Goal: Task Accomplishment & Management: Use online tool/utility

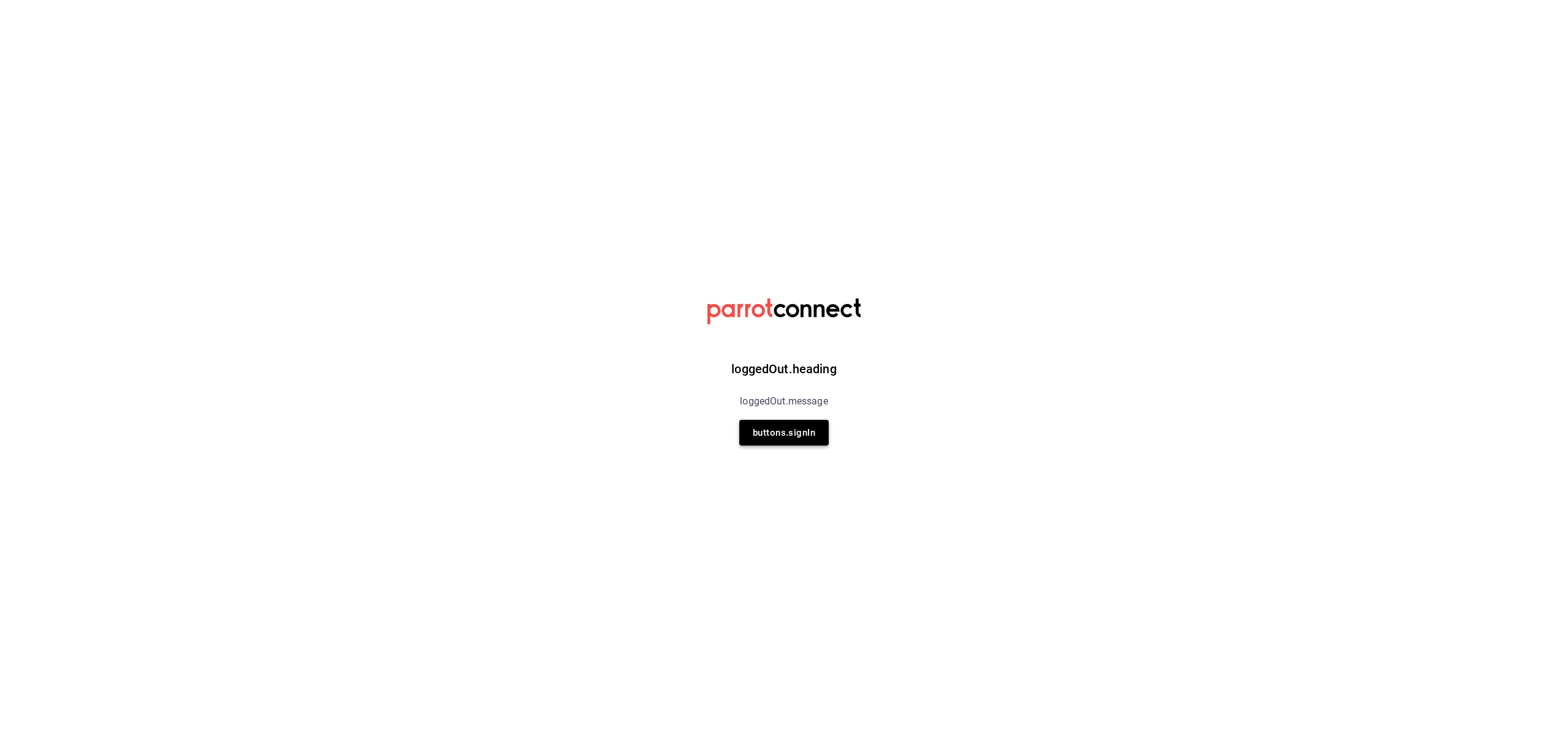
click at [780, 439] on button "buttons.signIn" at bounding box center [784, 432] width 90 height 26
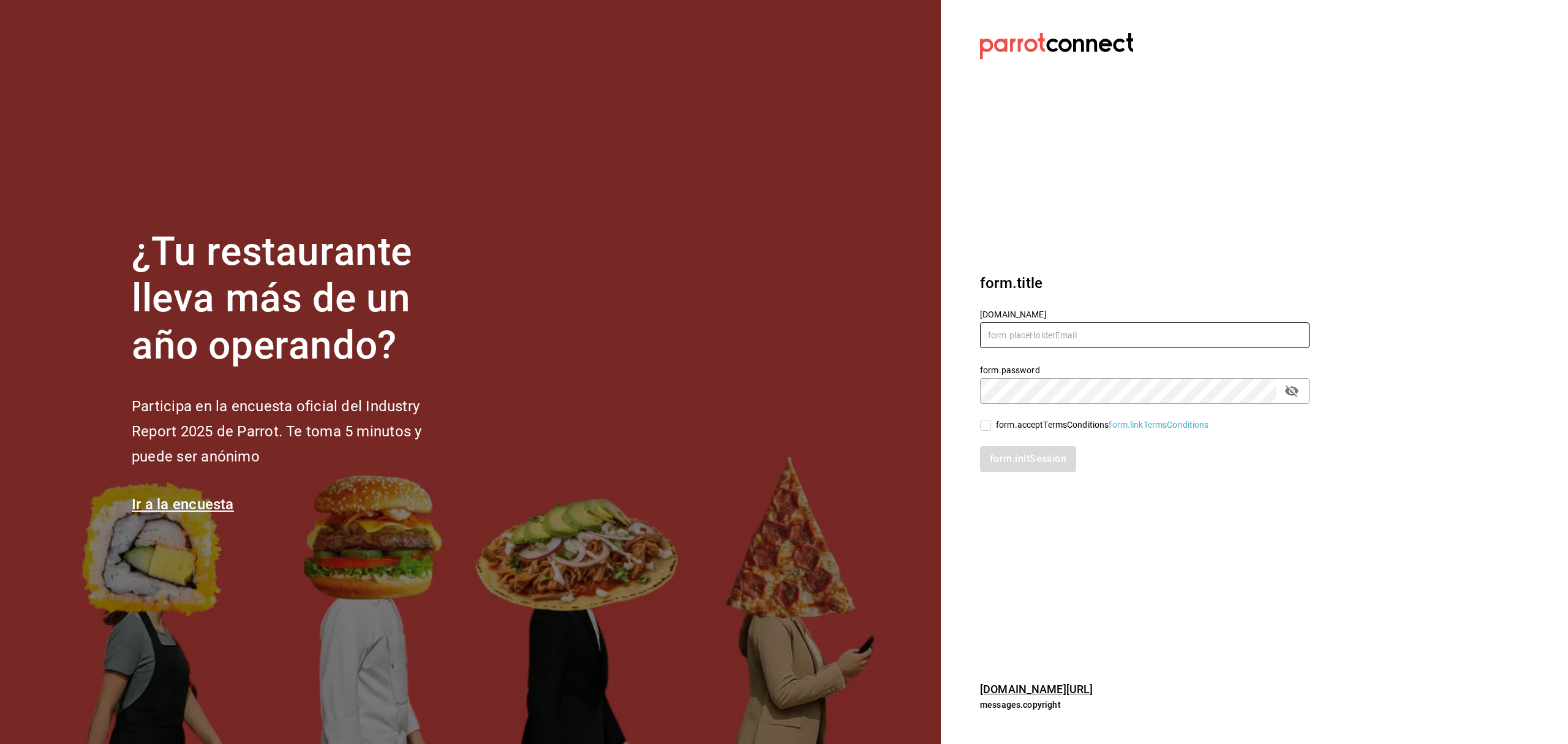
type input "madacancun24@outlook.com"
click at [986, 429] on input "form.acceptTermsConditions form.linkTermsConditions" at bounding box center [985, 424] width 11 height 11
checkbox input "true"
click at [1142, 336] on input "madacancun24@outlook.com" at bounding box center [1144, 335] width 330 height 26
type input "rivekasam@gmail.com"
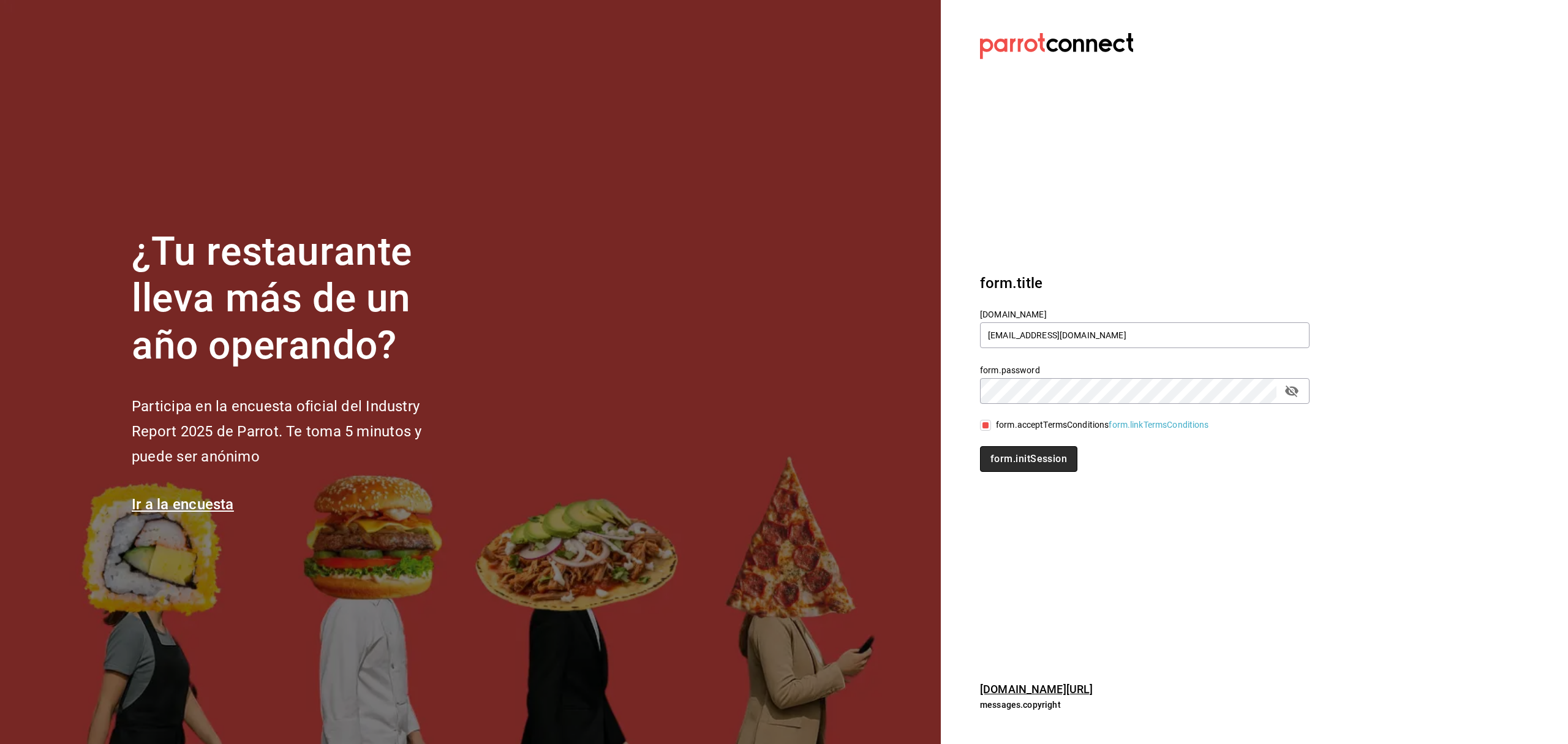
click at [1038, 461] on button "form.initSession" at bounding box center [1028, 459] width 97 height 26
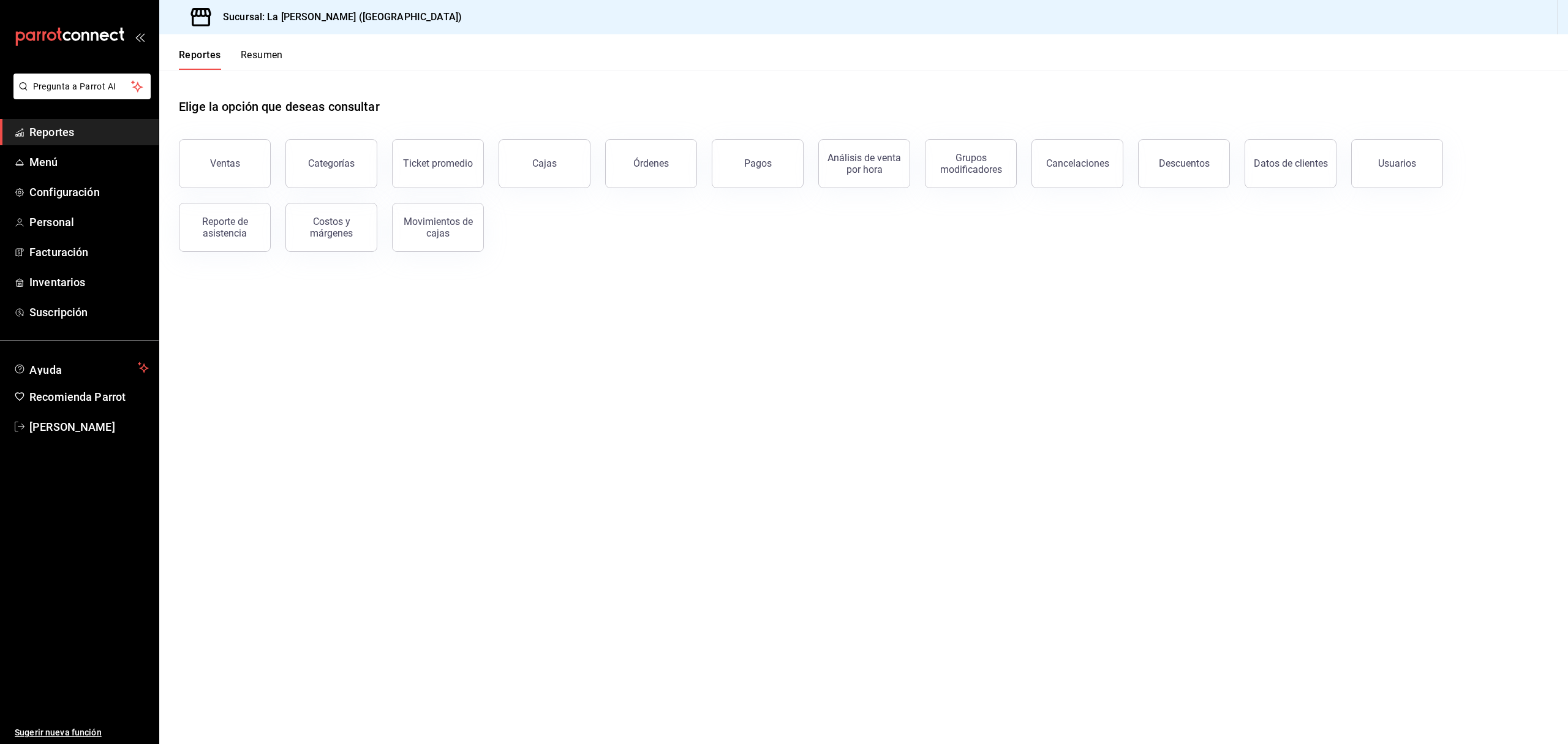
drag, startPoint x: 0, startPoint y: 0, endPoint x: 1186, endPoint y: 49, distance: 1187.0
click at [1186, 49] on header "Reportes Resumen" at bounding box center [864, 52] width 1409 height 36
click at [50, 275] on span "Inventarios" at bounding box center [89, 282] width 120 height 16
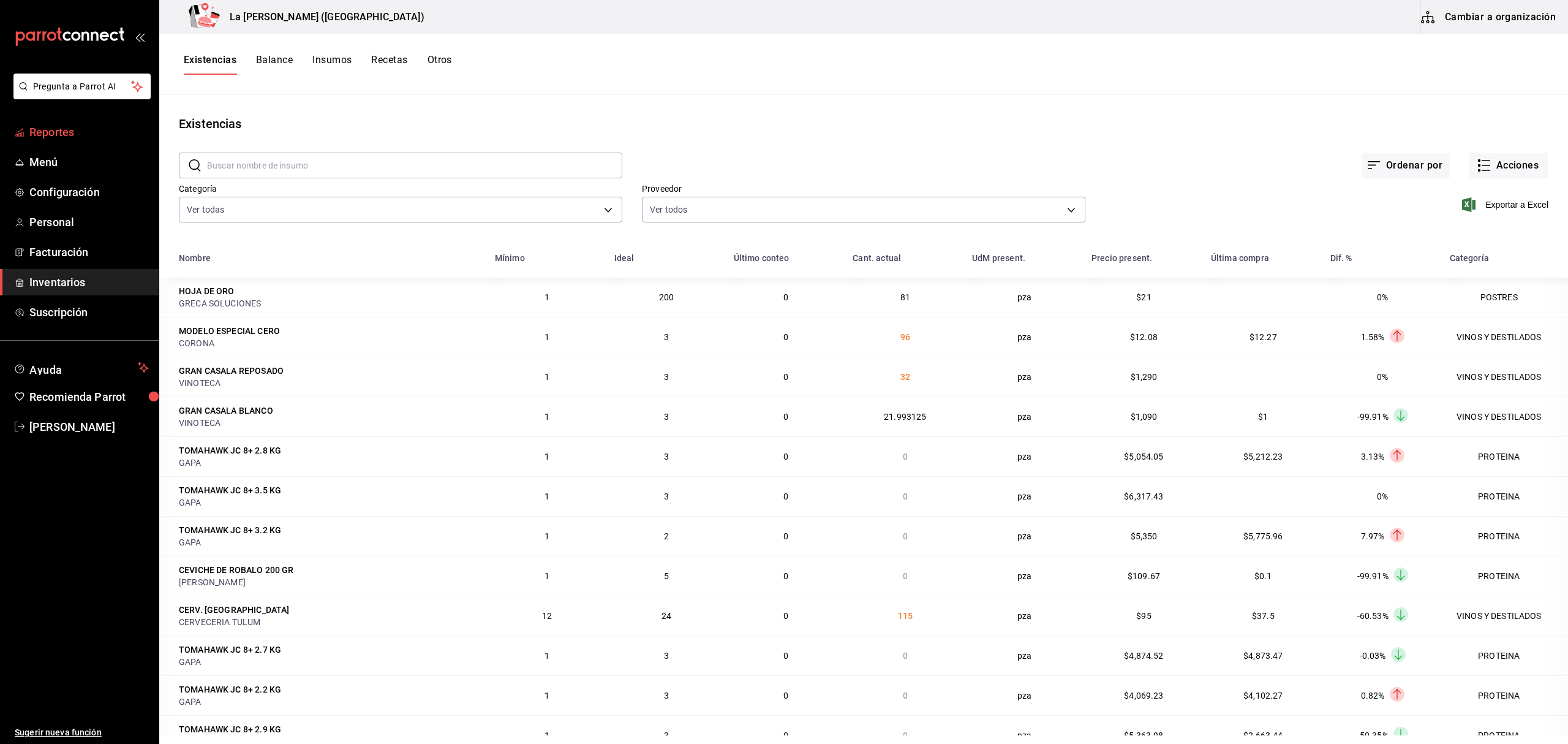
click at [57, 131] on span "Reportes" at bounding box center [89, 132] width 120 height 16
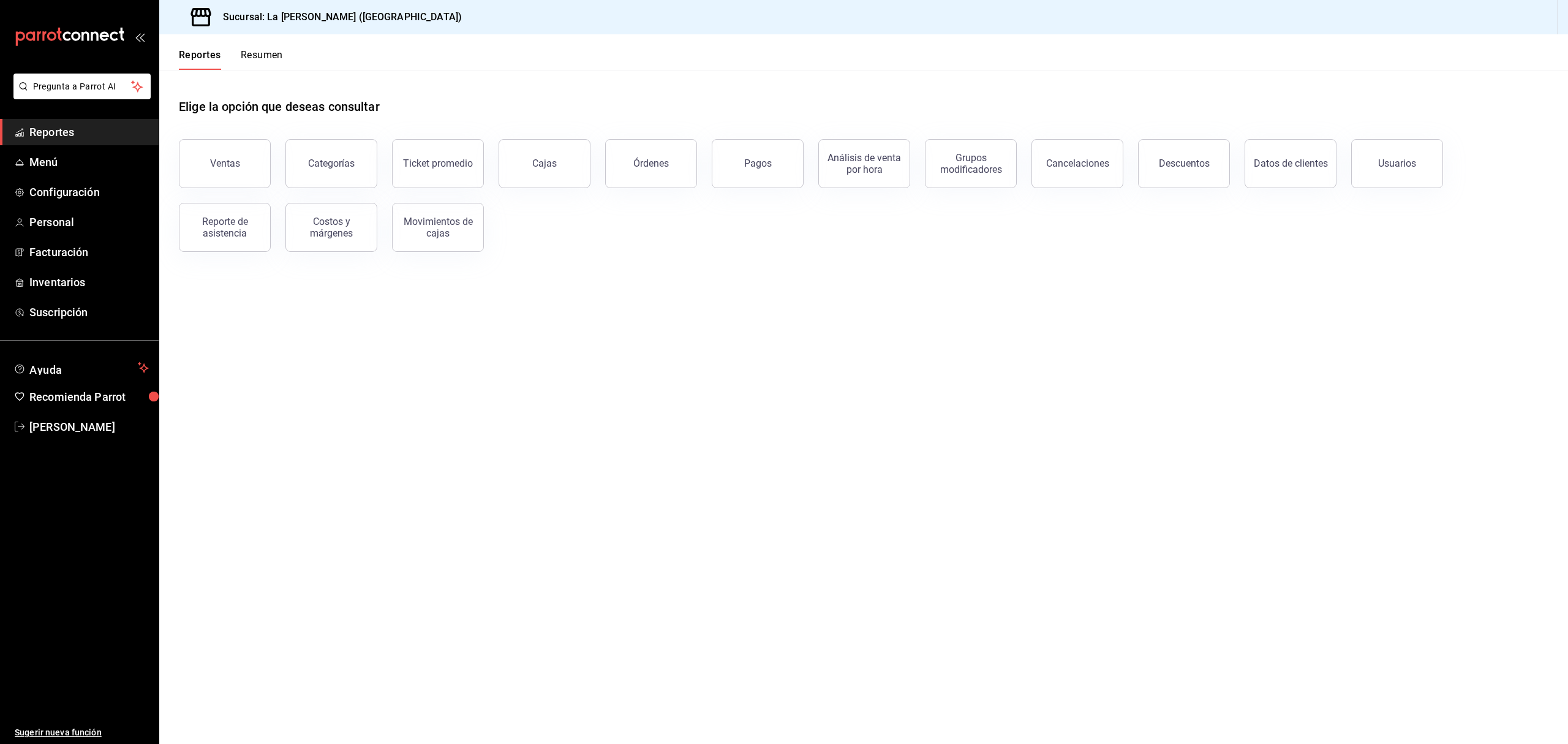
click at [209, 152] on button "Ventas" at bounding box center [225, 163] width 92 height 49
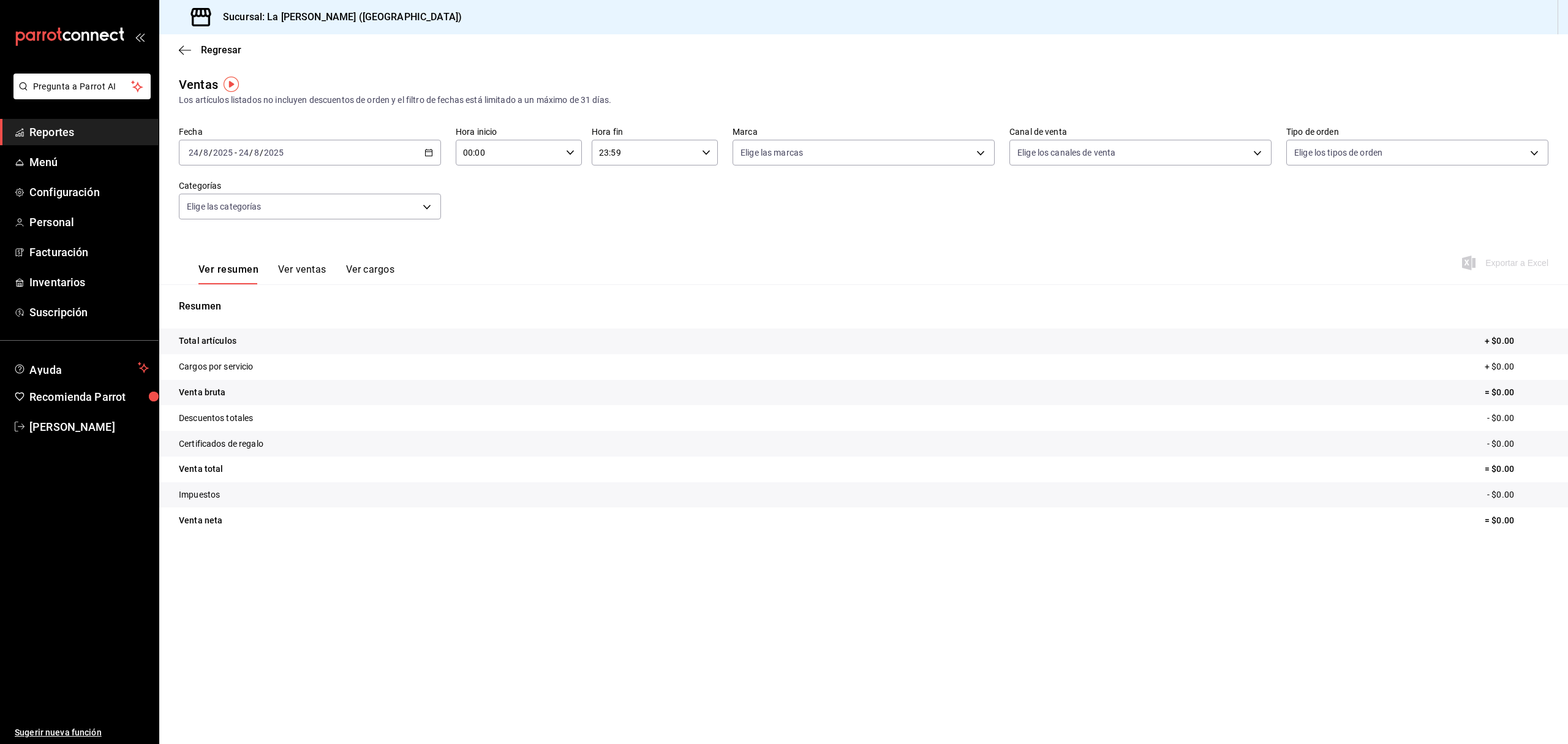
click at [316, 146] on div "[DATE] [DATE] - [DATE] [DATE]" at bounding box center [310, 153] width 262 height 26
click at [234, 305] on span "Rango de fechas" at bounding box center [236, 300] width 95 height 13
click at [429, 315] on abbr "23" at bounding box center [428, 315] width 8 height 9
click at [447, 318] on abbr "24" at bounding box center [450, 315] width 8 height 9
click at [522, 158] on input "00:00" at bounding box center [508, 153] width 105 height 24
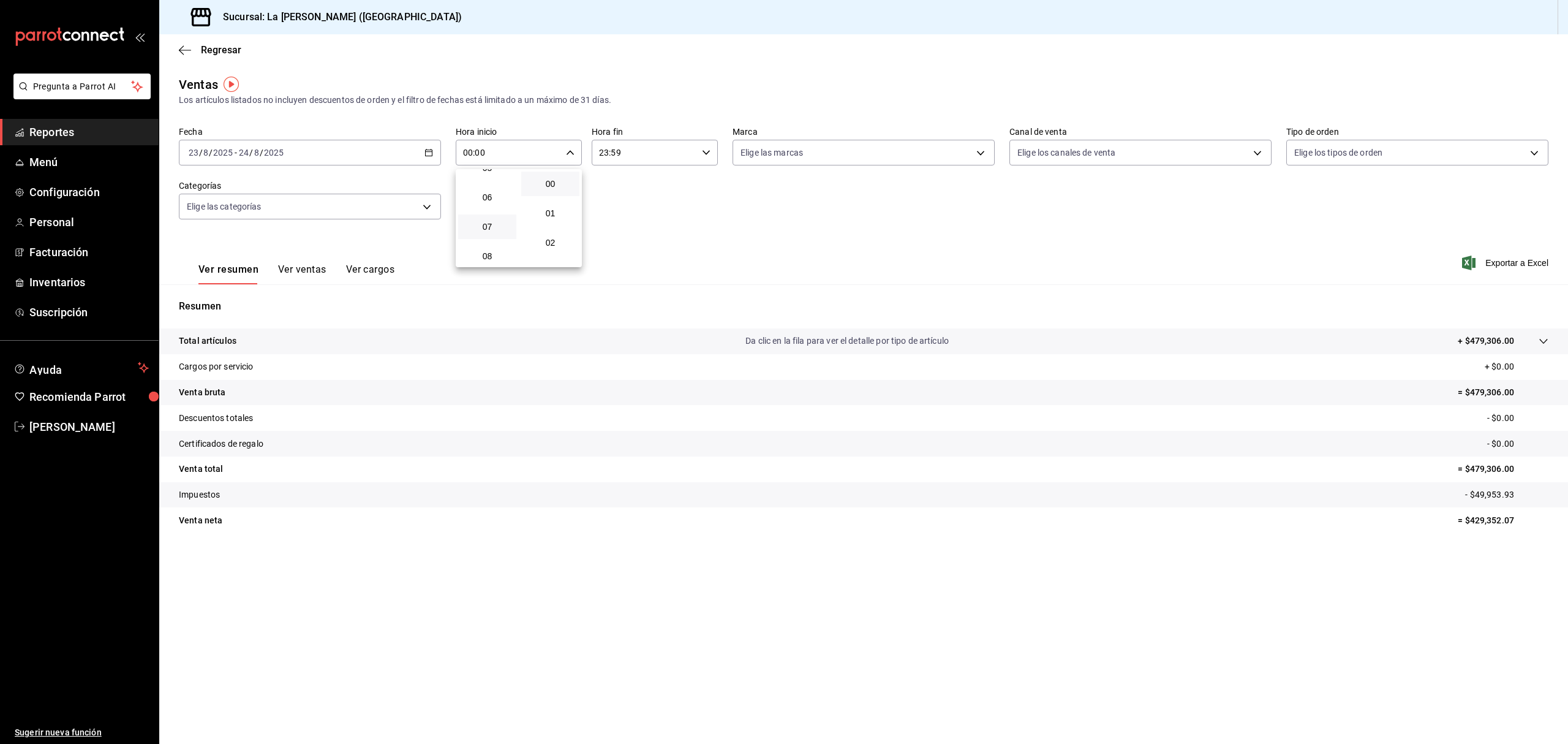
scroll to position [245, 0]
click at [490, 234] on span "10" at bounding box center [487, 233] width 44 height 10
type input "10:00"
click at [647, 157] on div at bounding box center [784, 372] width 1568 height 744
click at [647, 157] on input "23:59" at bounding box center [644, 153] width 105 height 24
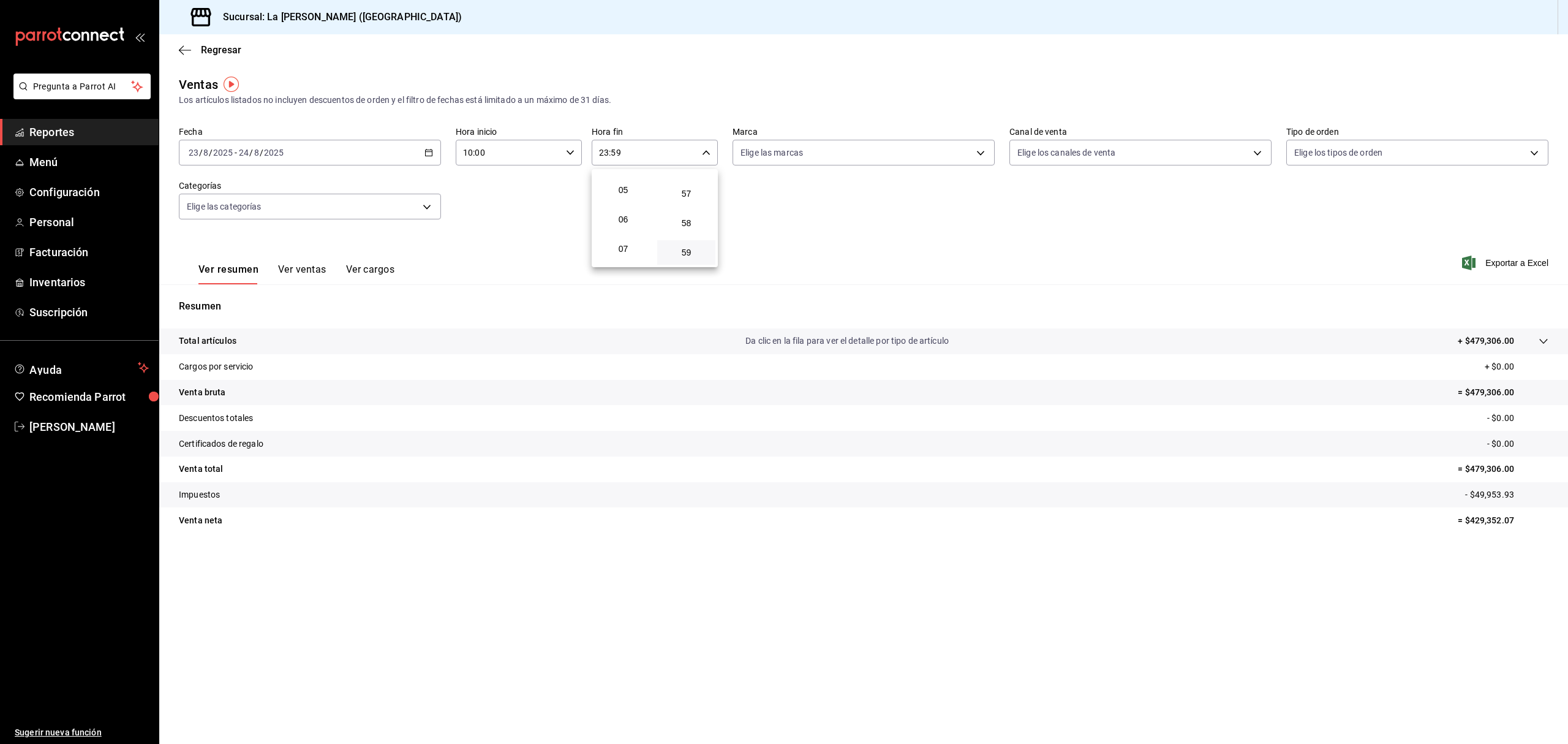
scroll to position [118, 0]
click at [627, 185] on span "04" at bounding box center [623, 184] width 44 height 10
type input "04:59"
click at [907, 71] on div at bounding box center [784, 372] width 1568 height 744
click at [1208, 606] on main "Regresar Ventas Los artículos listados no incluyen descuentos de orden y el fil…" at bounding box center [864, 389] width 1409 height 710
